Goal: Find contact information: Find specific page/section

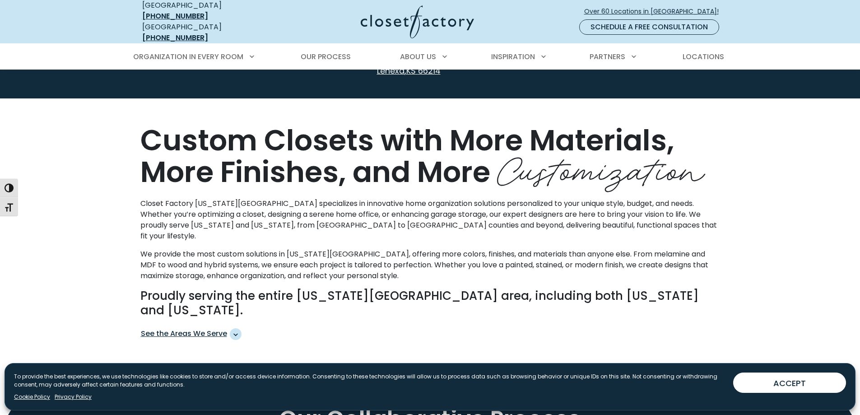
scroll to position [226, 0]
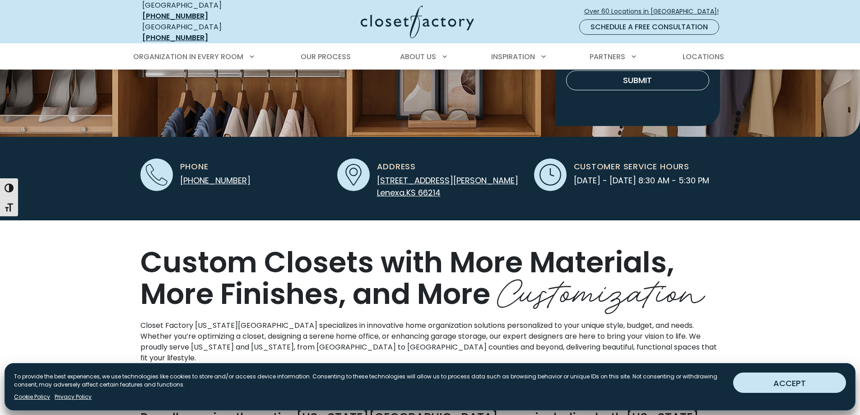
click at [780, 379] on button "ACCEPT" at bounding box center [789, 382] width 113 height 20
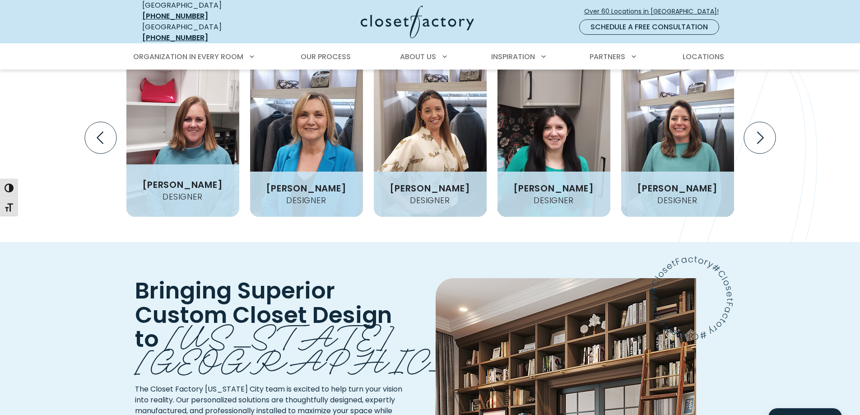
scroll to position [1038, 0]
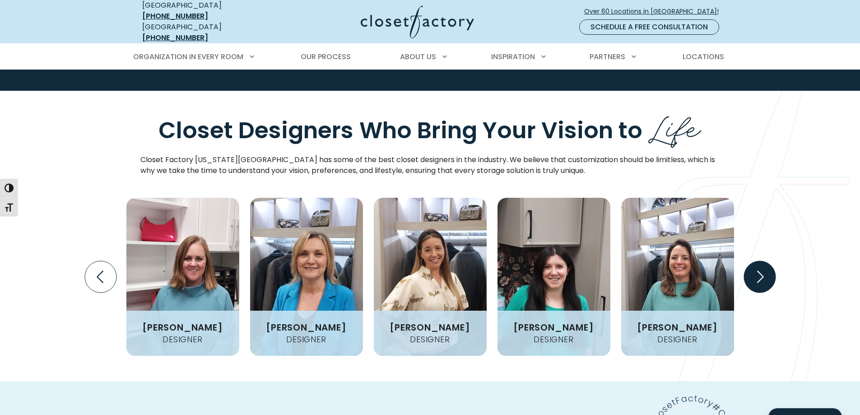
click at [761, 261] on icon "Next slide" at bounding box center [759, 277] width 32 height 32
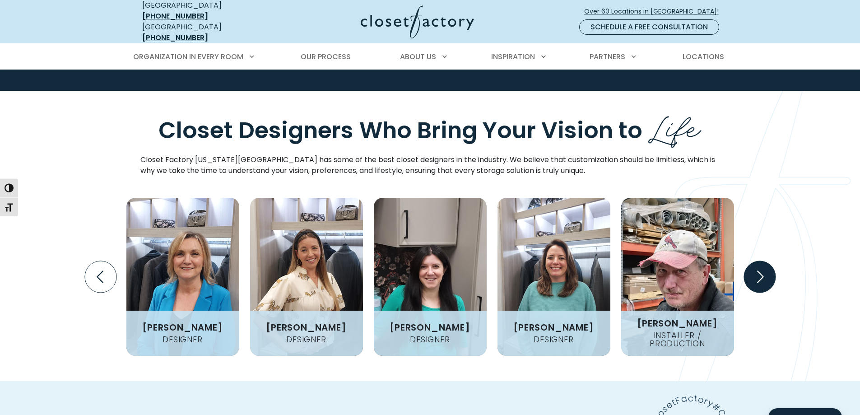
click at [761, 261] on icon "Next slide" at bounding box center [759, 277] width 32 height 32
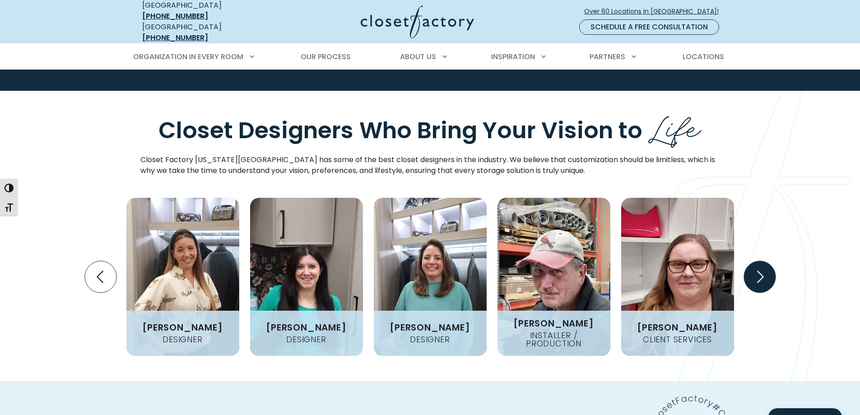
click at [761, 261] on icon "Next slide" at bounding box center [759, 277] width 32 height 32
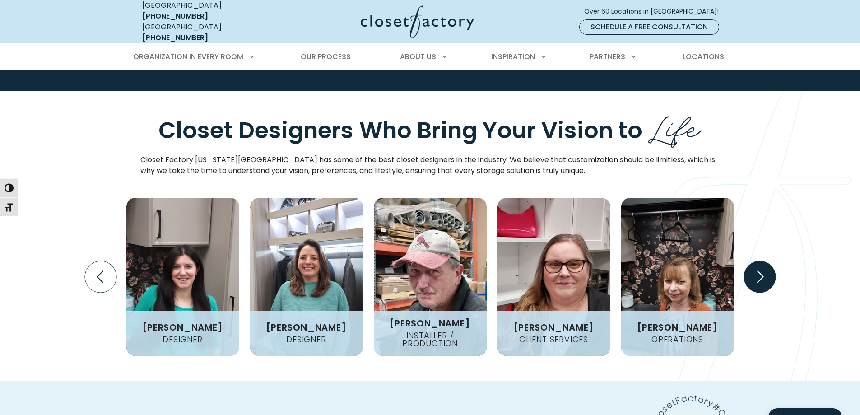
click at [761, 261] on icon "Next slide" at bounding box center [759, 277] width 32 height 32
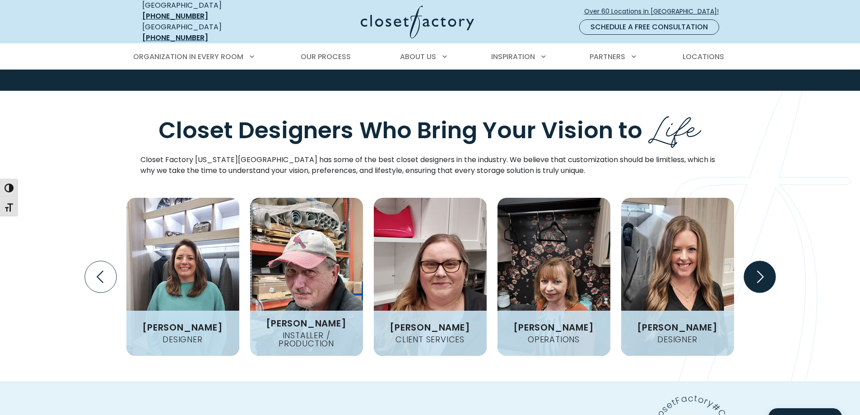
click at [761, 261] on icon "Next slide" at bounding box center [759, 277] width 32 height 32
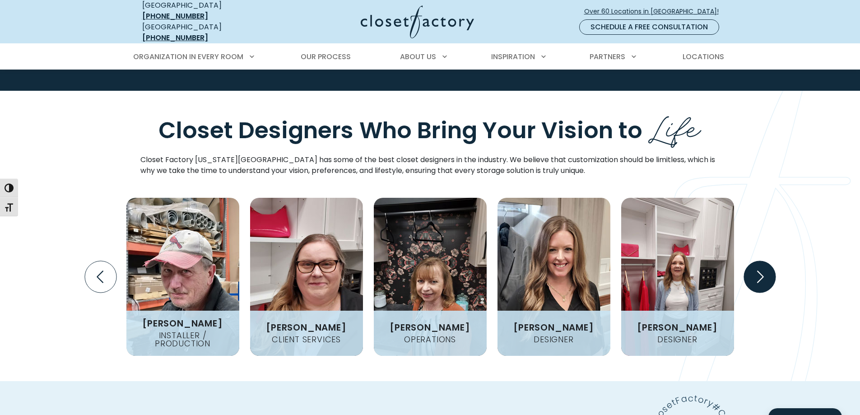
click at [761, 261] on icon "Next slide" at bounding box center [759, 277] width 32 height 32
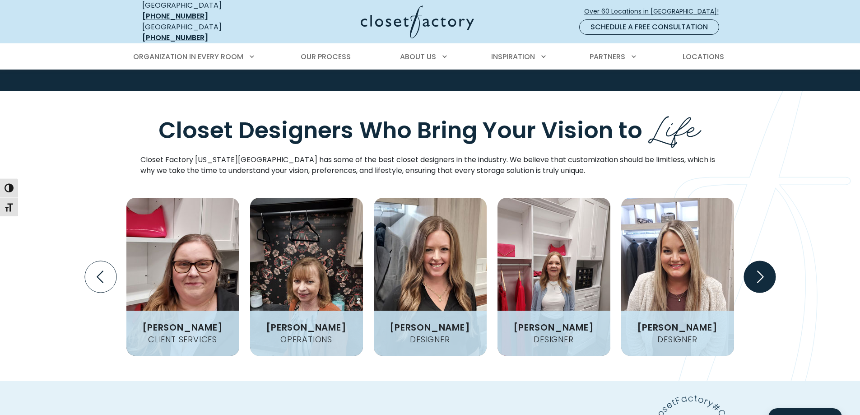
click at [761, 261] on icon "Next slide" at bounding box center [759, 277] width 32 height 32
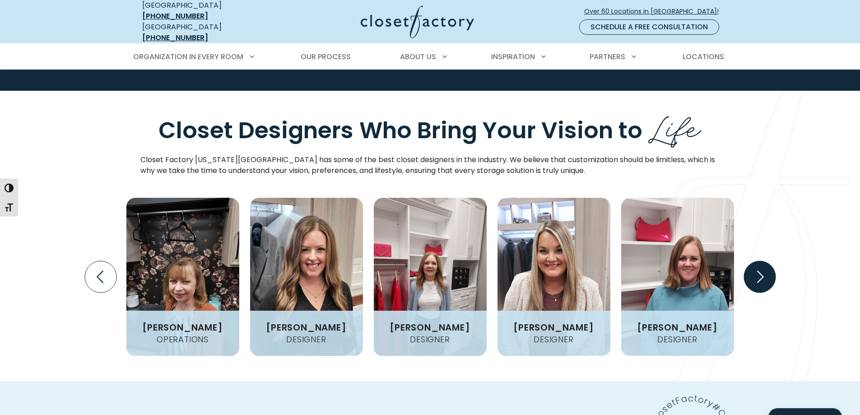
click at [761, 261] on icon "Next slide" at bounding box center [759, 277] width 32 height 32
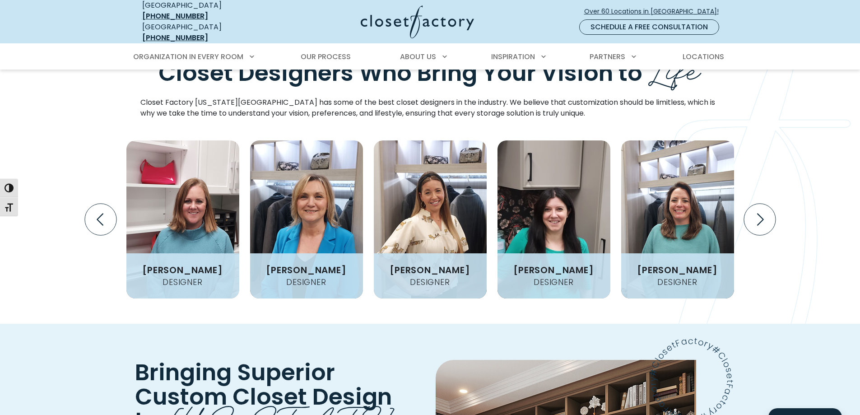
scroll to position [1083, 0]
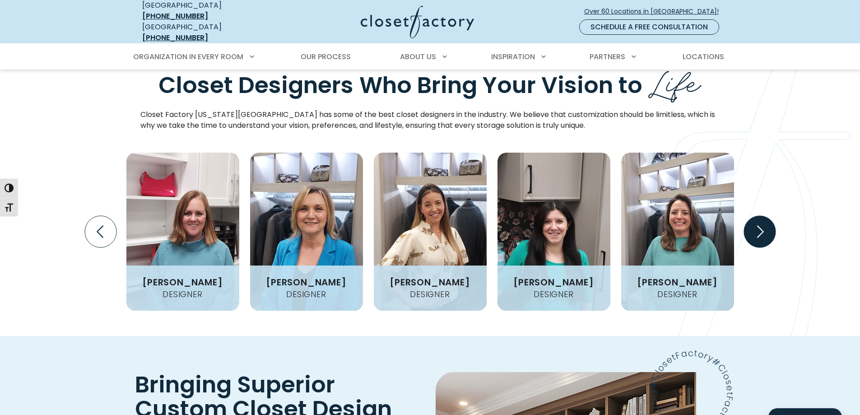
click at [766, 216] on icon "Next slide" at bounding box center [759, 232] width 32 height 32
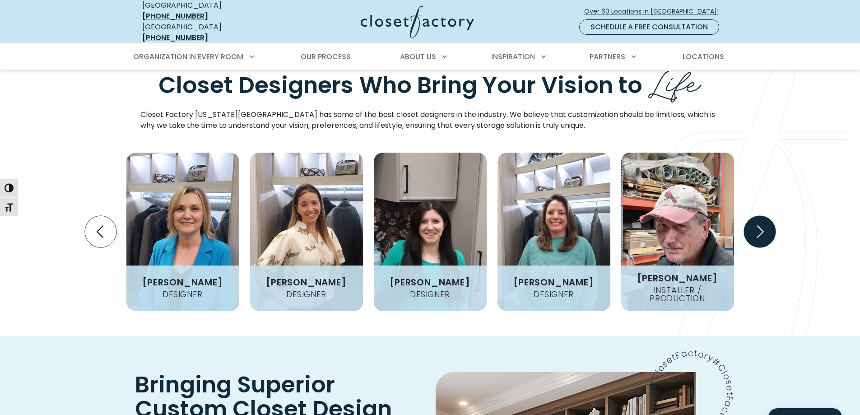
click at [766, 216] on icon "Next slide" at bounding box center [759, 232] width 32 height 32
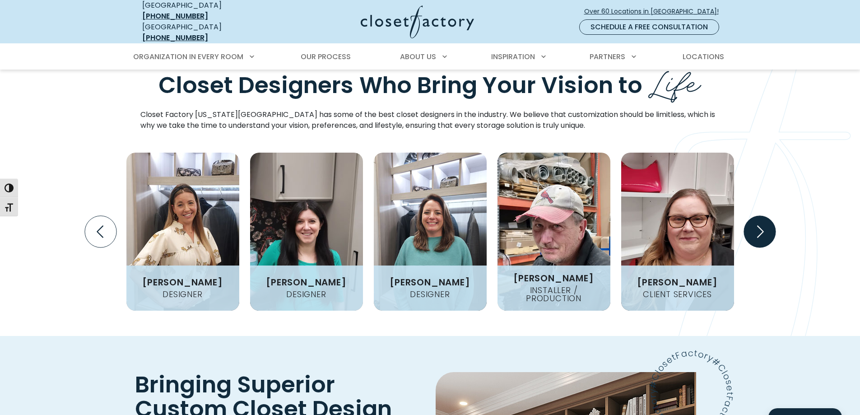
click at [766, 216] on icon "Next slide" at bounding box center [759, 232] width 32 height 32
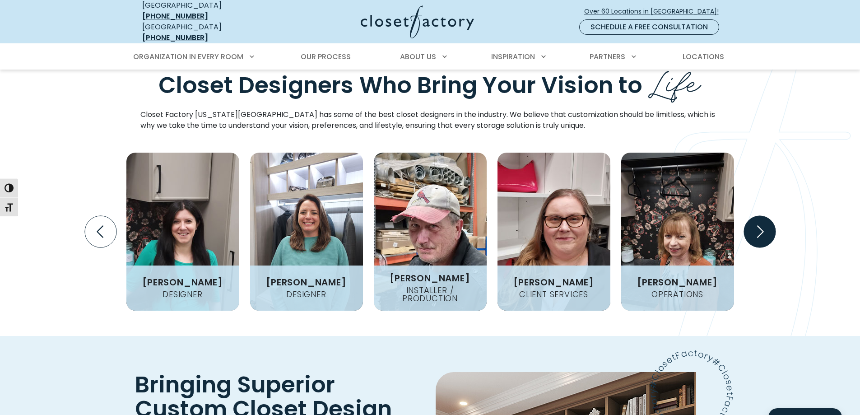
click at [766, 216] on icon "Next slide" at bounding box center [759, 232] width 32 height 32
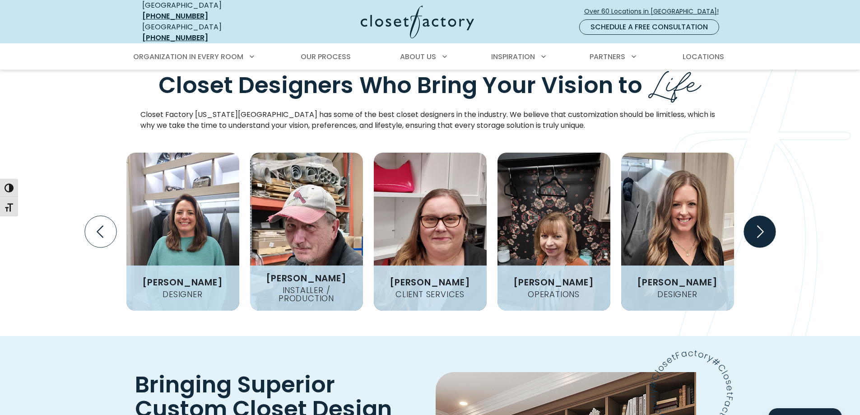
click at [766, 216] on icon "Next slide" at bounding box center [759, 232] width 32 height 32
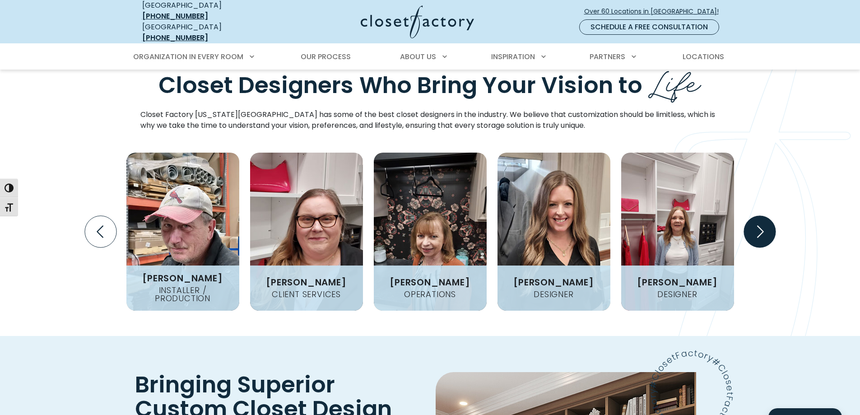
click at [766, 216] on icon "Next slide" at bounding box center [759, 232] width 32 height 32
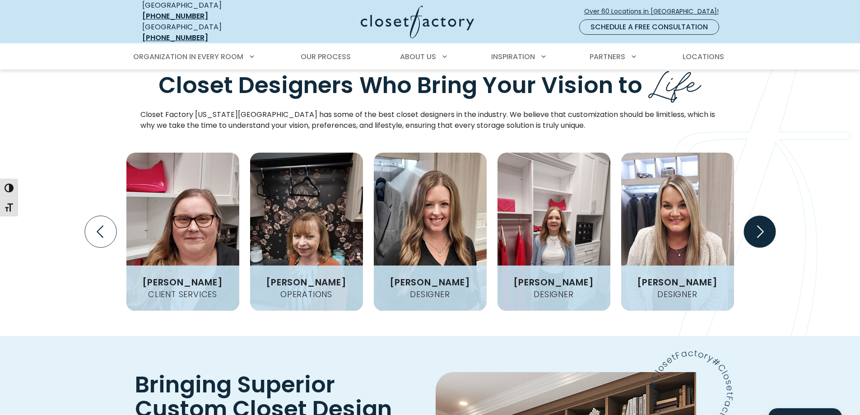
click at [766, 216] on icon "Next slide" at bounding box center [759, 232] width 32 height 32
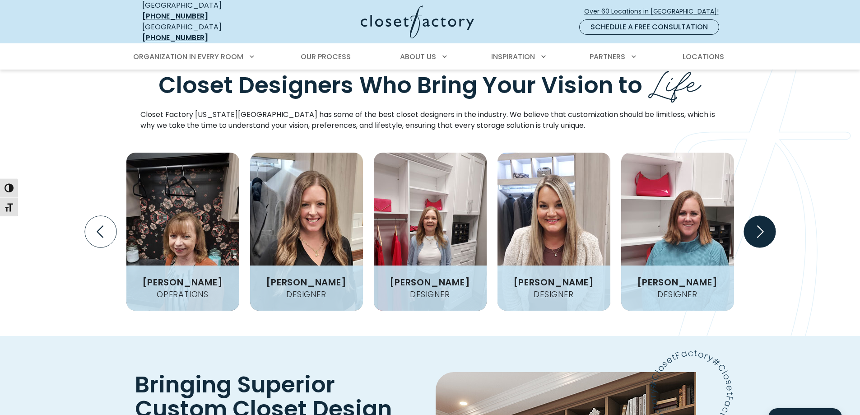
click at [766, 216] on icon "Next slide" at bounding box center [759, 232] width 32 height 32
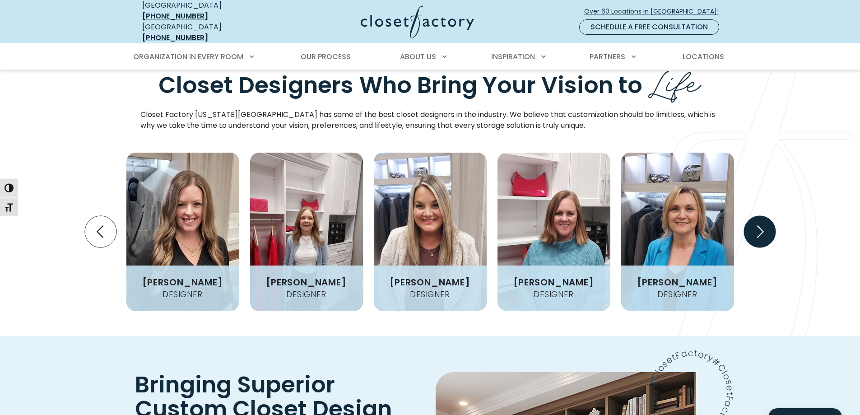
click at [766, 216] on icon "Next slide" at bounding box center [759, 232] width 32 height 32
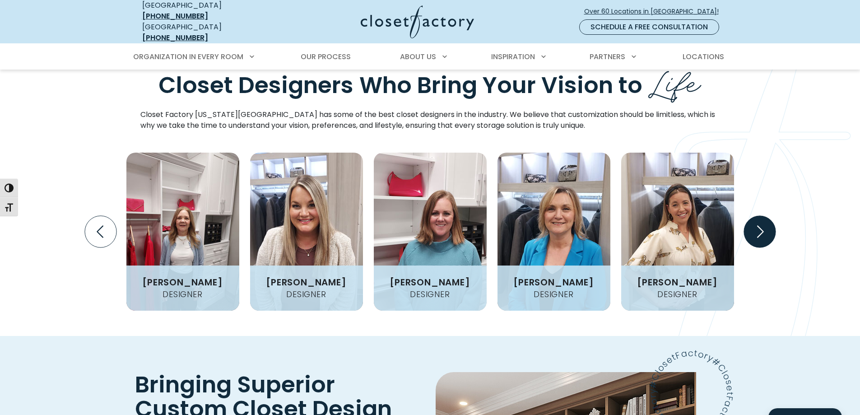
click at [766, 216] on icon "Next slide" at bounding box center [759, 232] width 32 height 32
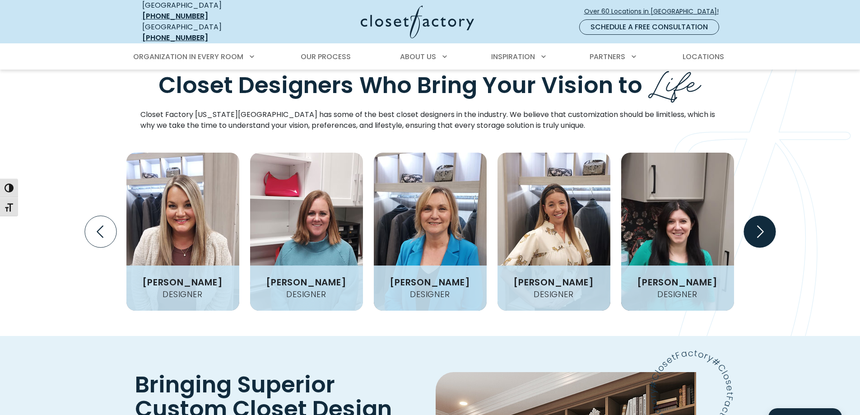
click at [766, 216] on icon "Next slide" at bounding box center [759, 232] width 32 height 32
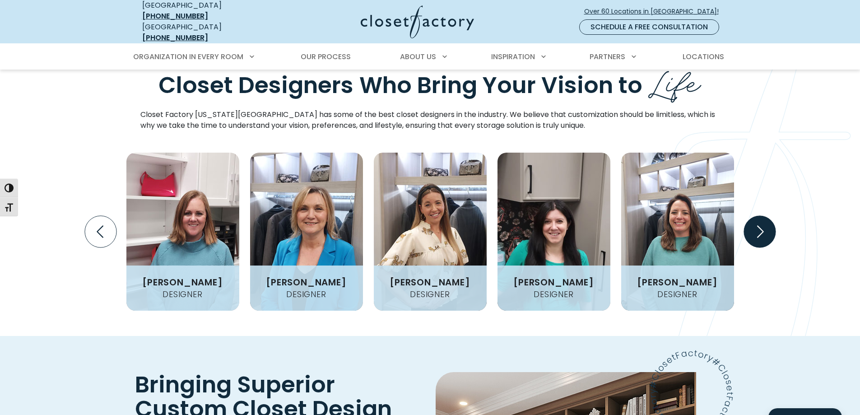
click at [766, 216] on icon "Next slide" at bounding box center [759, 232] width 32 height 32
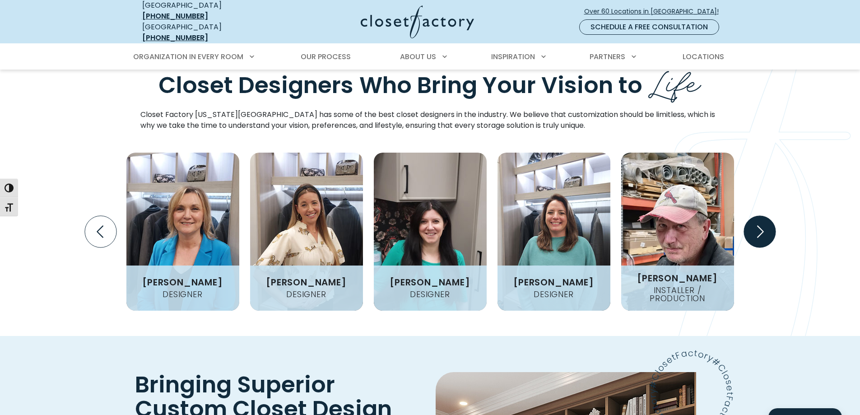
click at [766, 216] on icon "Next slide" at bounding box center [759, 232] width 32 height 32
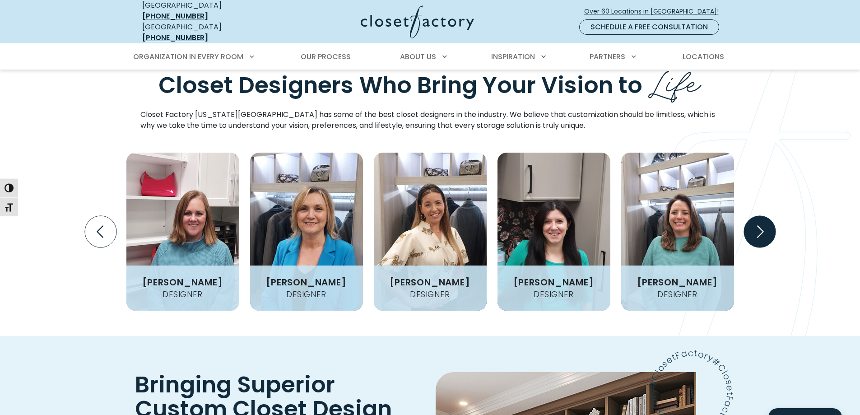
click at [759, 216] on icon "Next slide" at bounding box center [759, 232] width 32 height 32
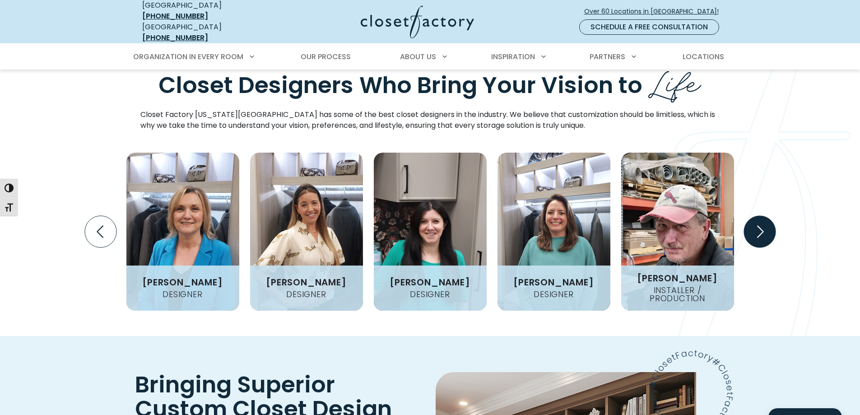
click at [759, 216] on icon "Next slide" at bounding box center [759, 232] width 32 height 32
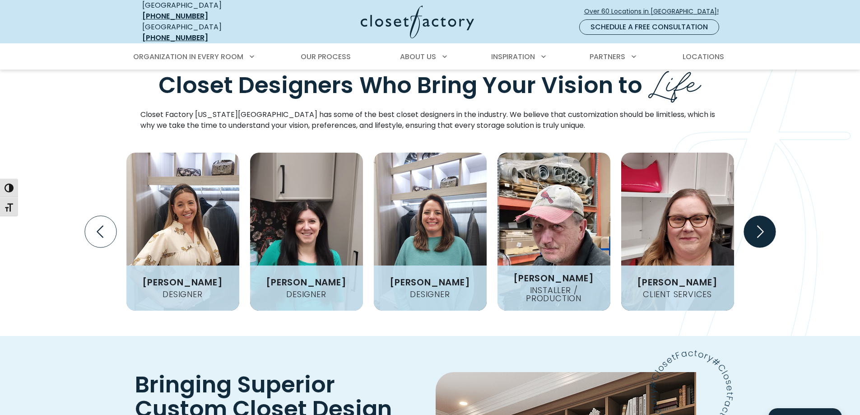
click at [759, 216] on icon "Next slide" at bounding box center [759, 232] width 32 height 32
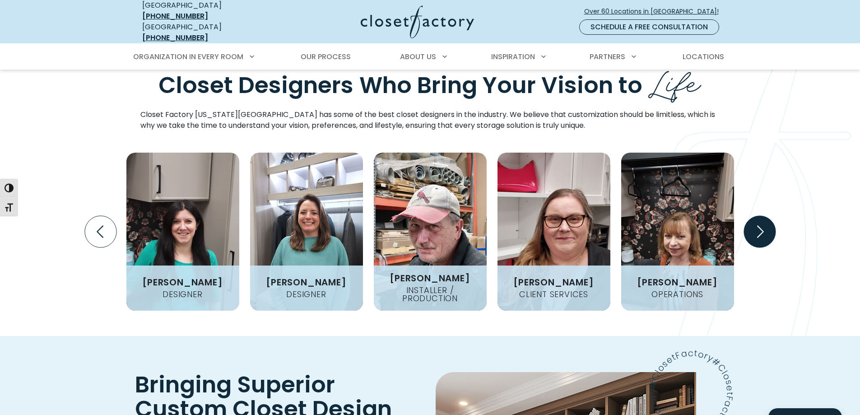
click at [759, 216] on icon "Next slide" at bounding box center [759, 232] width 32 height 32
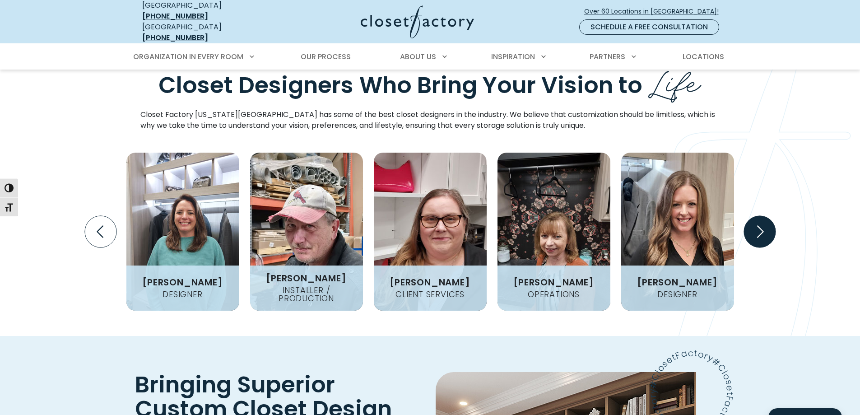
click at [759, 216] on icon "Next slide" at bounding box center [759, 232] width 32 height 32
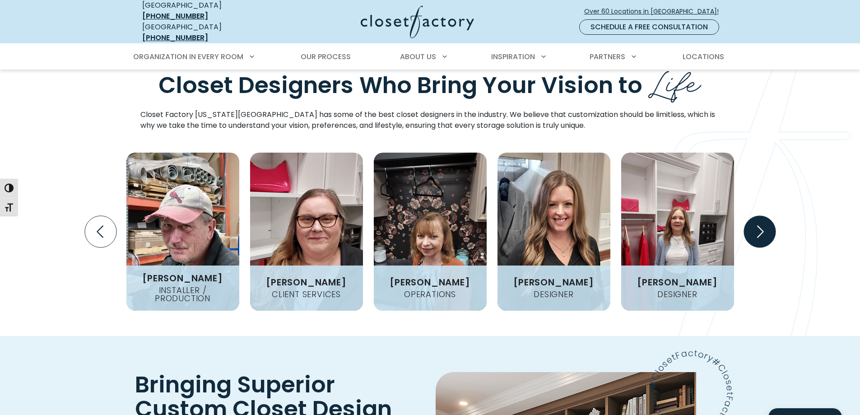
click at [759, 216] on icon "Next slide" at bounding box center [759, 232] width 32 height 32
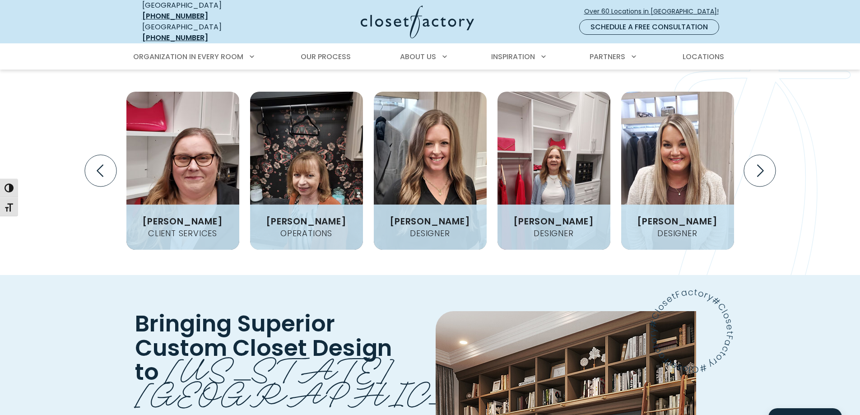
scroll to position [1128, 0]
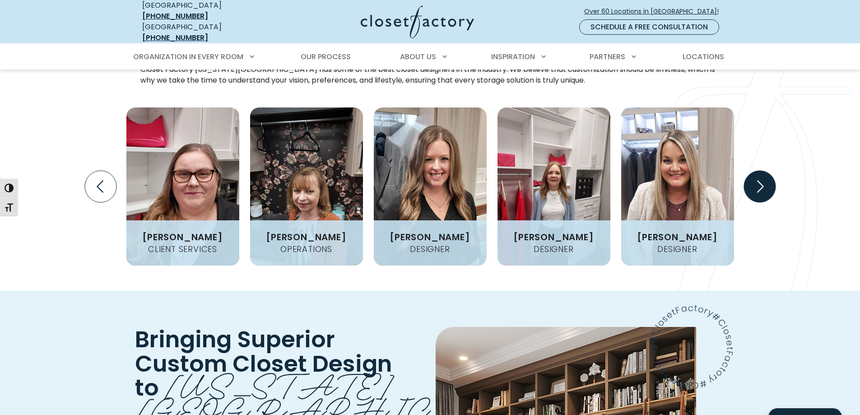
click at [772, 171] on icon "Next slide" at bounding box center [759, 187] width 32 height 32
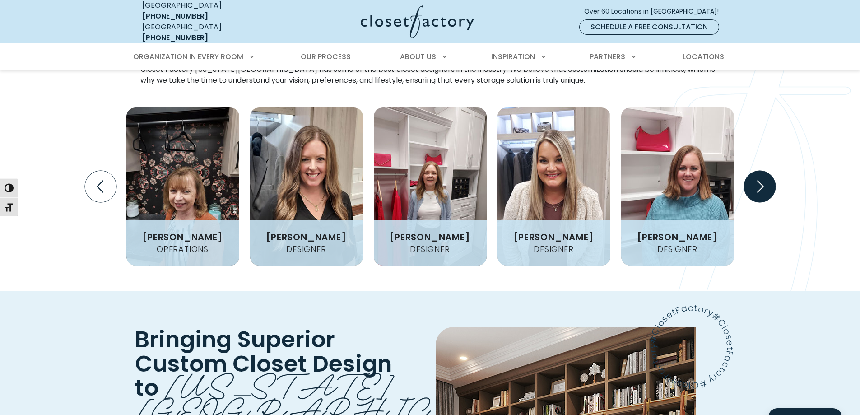
click at [772, 171] on icon "Next slide" at bounding box center [759, 187] width 32 height 32
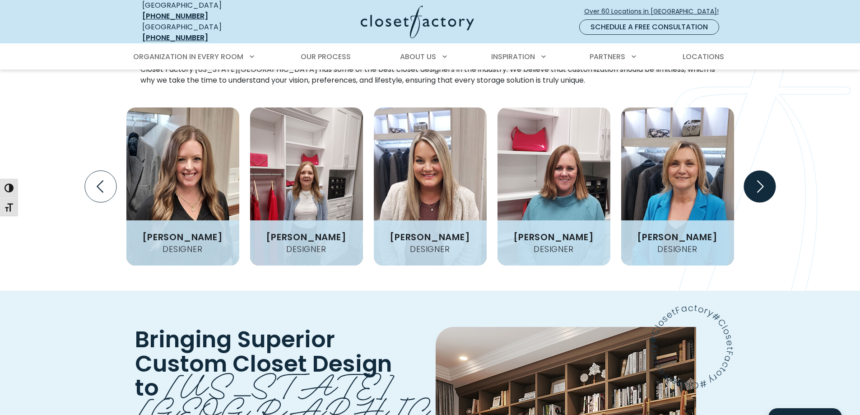
click at [772, 171] on icon "Next slide" at bounding box center [759, 187] width 32 height 32
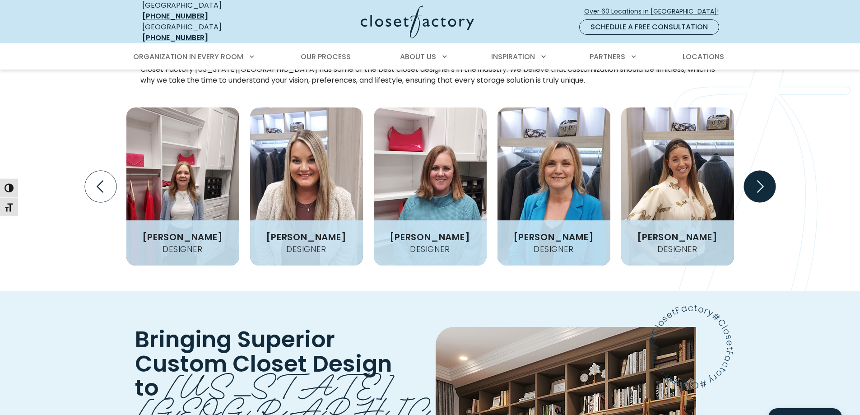
click at [772, 171] on icon "Next slide" at bounding box center [759, 187] width 32 height 32
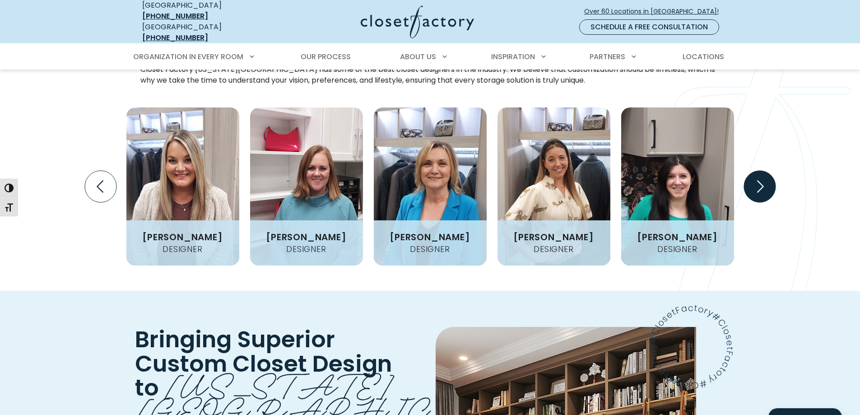
click at [772, 171] on icon "Next slide" at bounding box center [759, 187] width 32 height 32
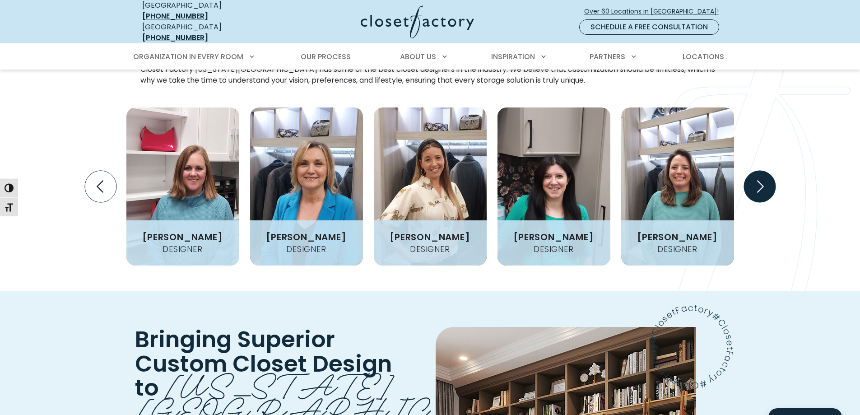
click at [772, 171] on icon "Next slide" at bounding box center [759, 187] width 32 height 32
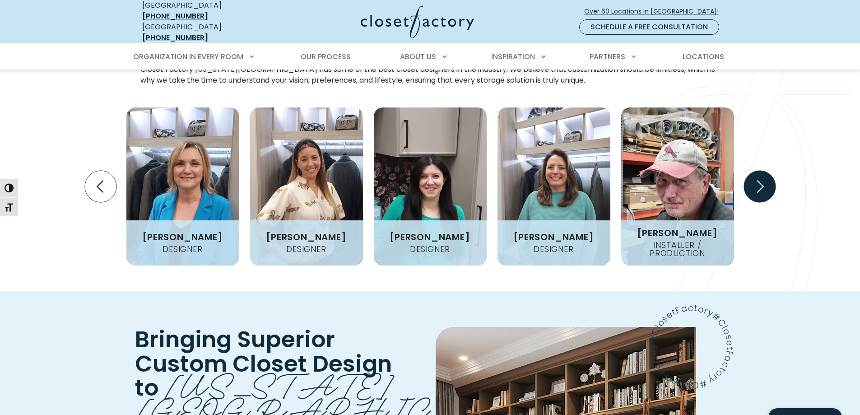
click at [772, 171] on icon "Next slide" at bounding box center [759, 187] width 32 height 32
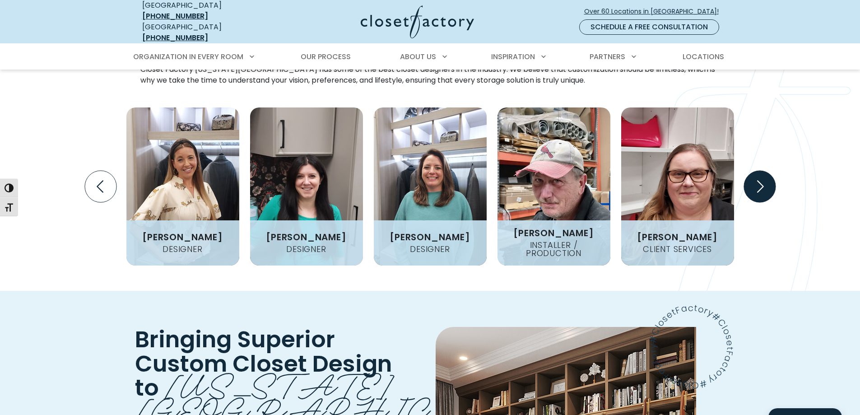
click at [772, 171] on icon "Next slide" at bounding box center [759, 187] width 32 height 32
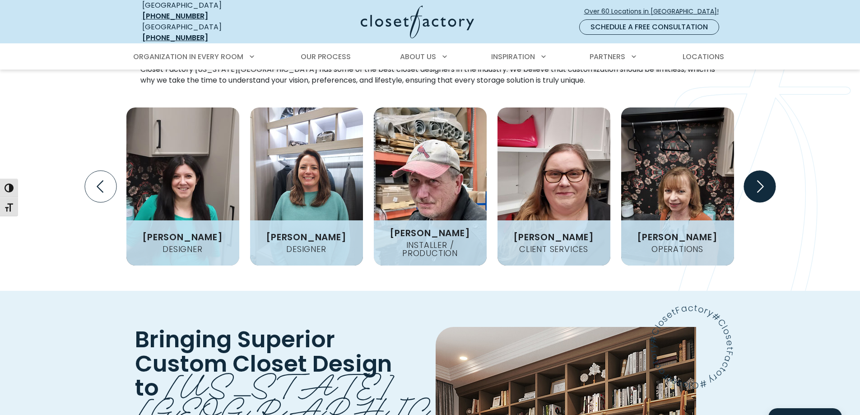
click at [772, 171] on icon "Next slide" at bounding box center [759, 187] width 32 height 32
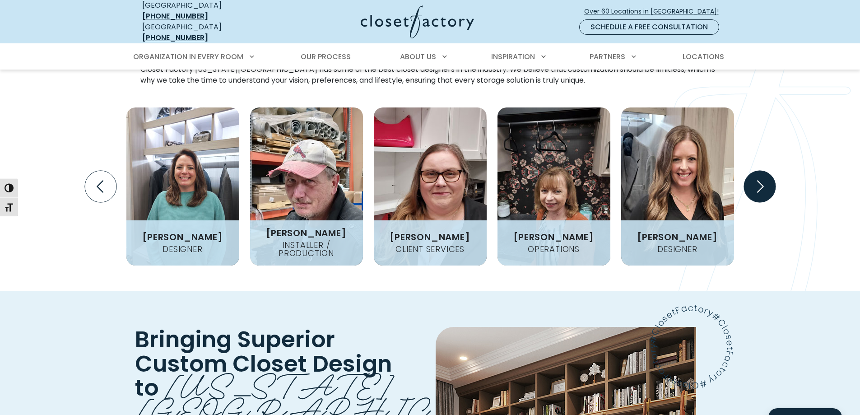
click at [772, 171] on icon "Next slide" at bounding box center [759, 187] width 32 height 32
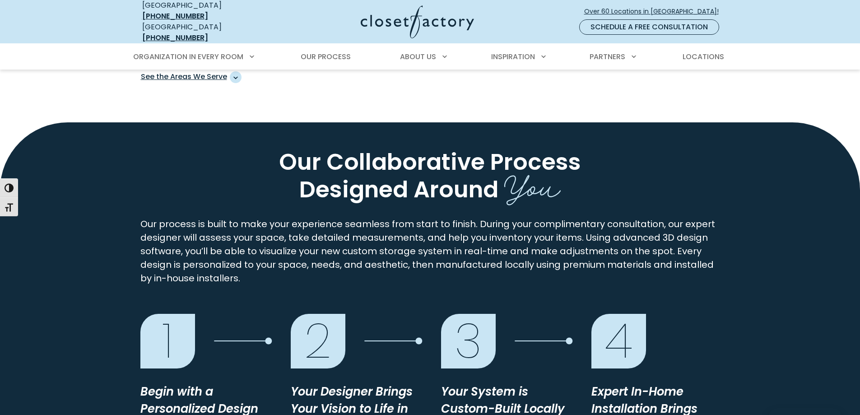
scroll to position [587, 0]
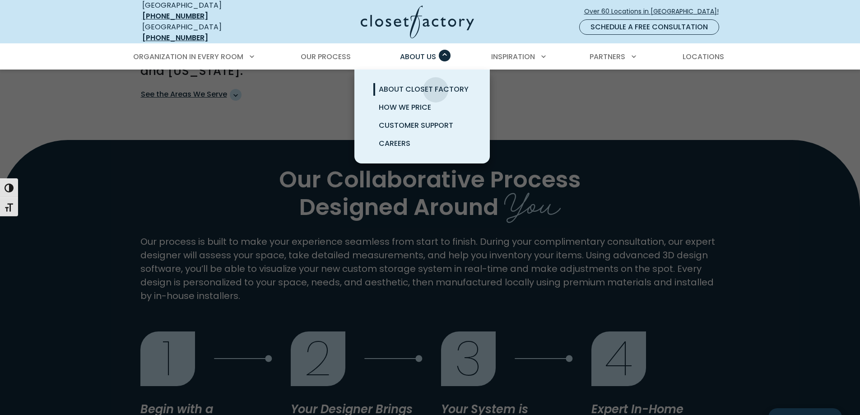
click at [436, 84] on span "About Closet Factory" at bounding box center [424, 89] width 90 height 10
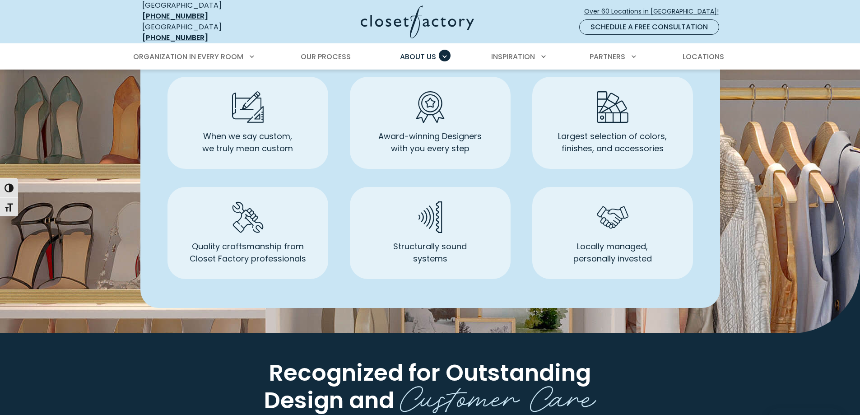
scroll to position [542, 0]
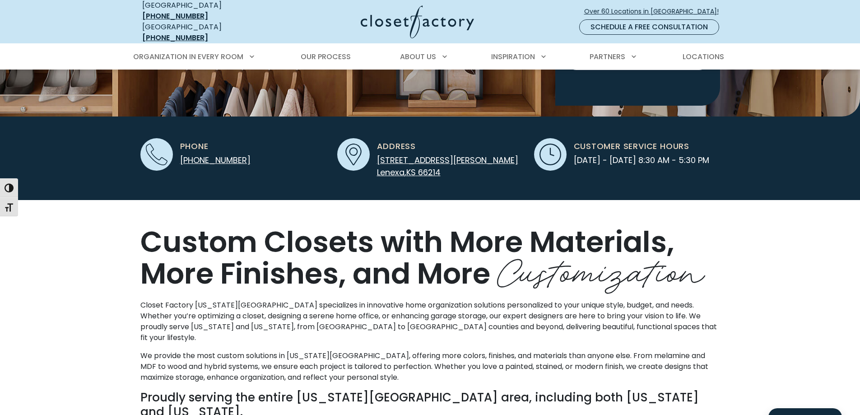
scroll to position [90, 0]
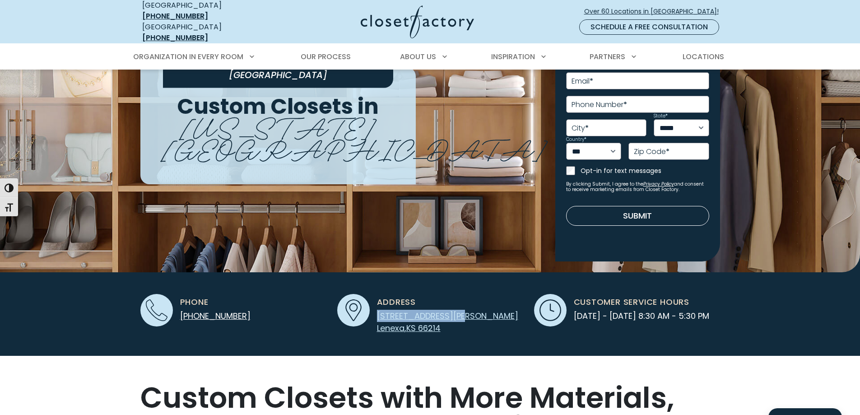
drag, startPoint x: 468, startPoint y: 309, endPoint x: 377, endPoint y: 310, distance: 90.3
click at [377, 310] on div "Address [STREET_ADDRESS][PERSON_NAME]" at bounding box center [430, 314] width 186 height 40
copy span "[STREET_ADDRESS][PERSON_NAME]"
